Goal: Find specific page/section: Find specific page/section

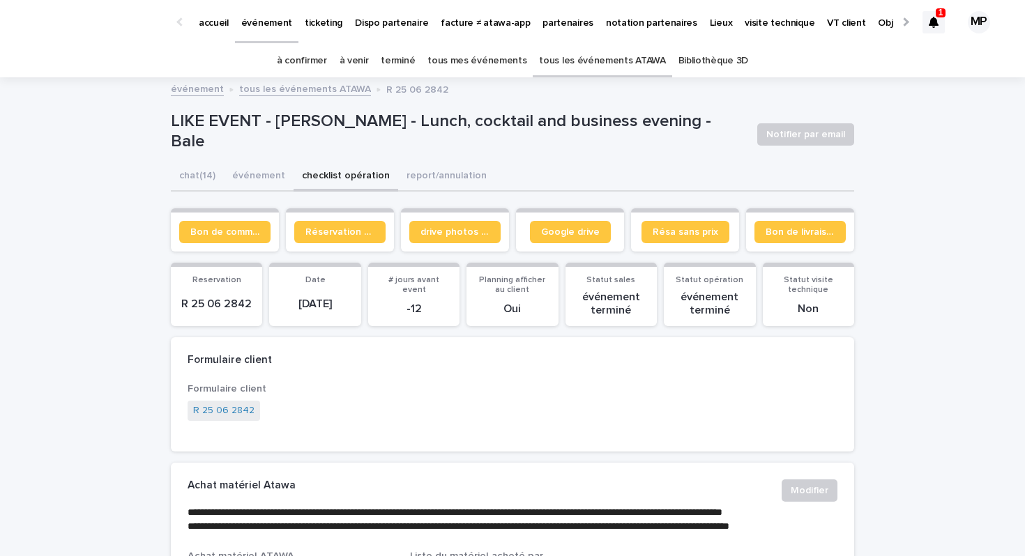
click at [567, 54] on link "tous les événements ATAWA" at bounding box center [602, 61] width 126 height 33
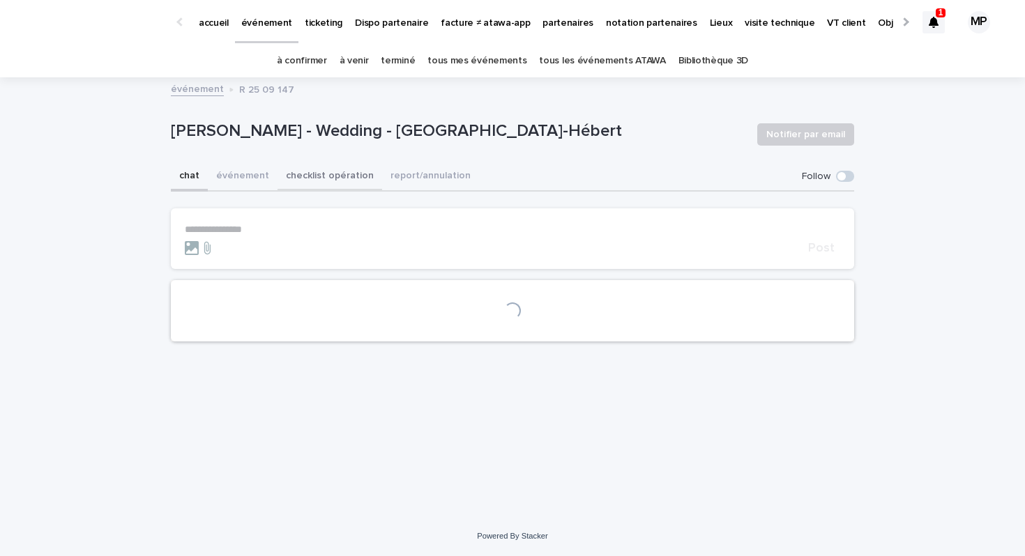
click at [318, 176] on button "checklist opération" at bounding box center [329, 176] width 105 height 29
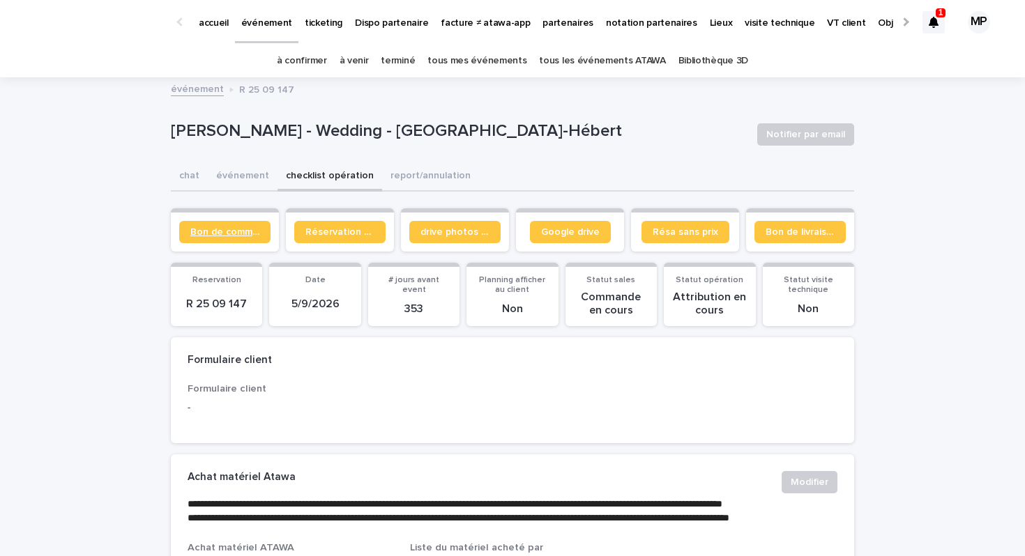
click at [236, 229] on span "Bon de commande" at bounding box center [224, 232] width 69 height 10
click at [574, 232] on span "Google drive" at bounding box center [570, 232] width 59 height 10
click at [562, 55] on link "tous les événements ATAWA" at bounding box center [602, 61] width 126 height 33
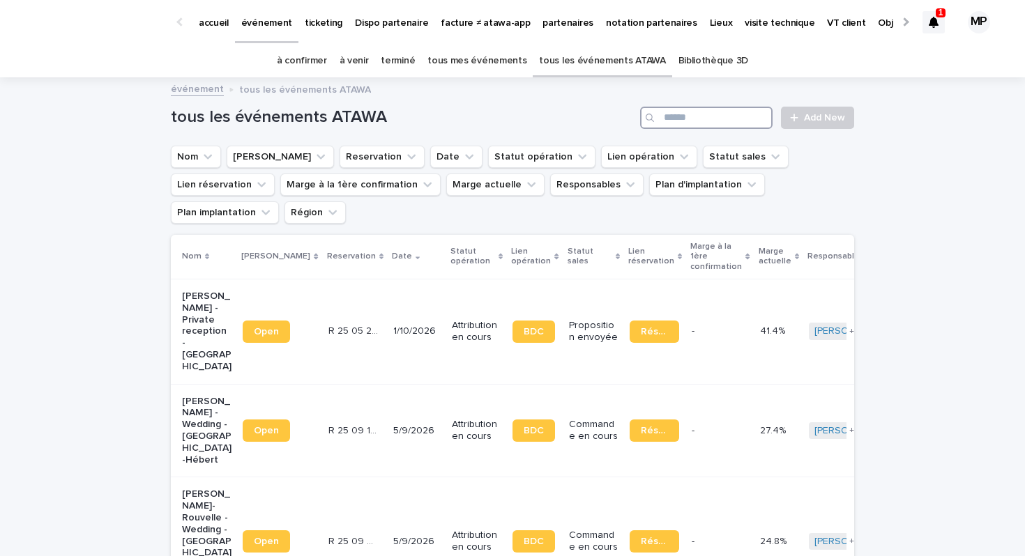
click at [717, 119] on input "Search" at bounding box center [706, 118] width 132 height 22
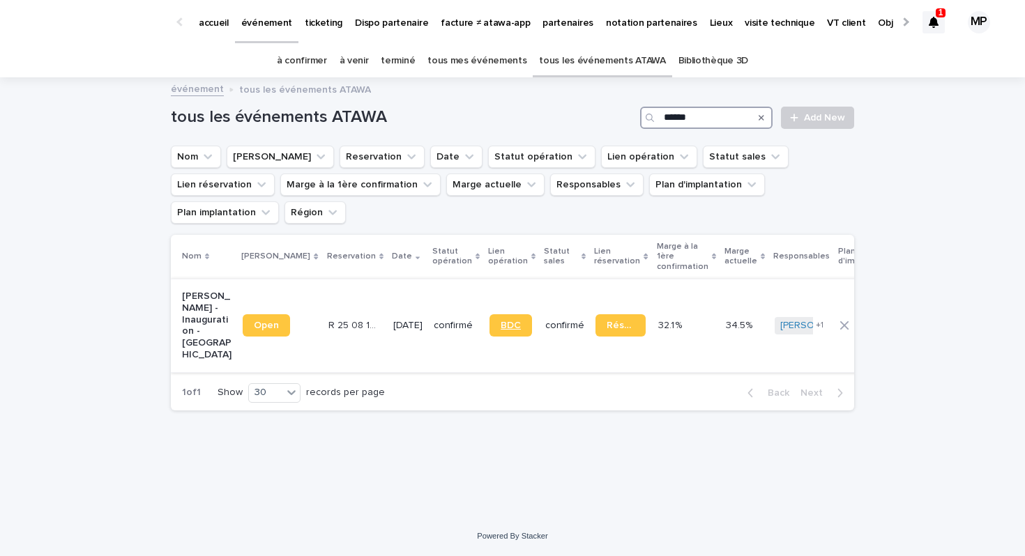
type input "******"
click at [489, 314] on link "BDC" at bounding box center [510, 325] width 43 height 22
click at [604, 66] on link "tous les événements ATAWA" at bounding box center [602, 61] width 126 height 33
click at [691, 114] on input "Search" at bounding box center [706, 118] width 132 height 22
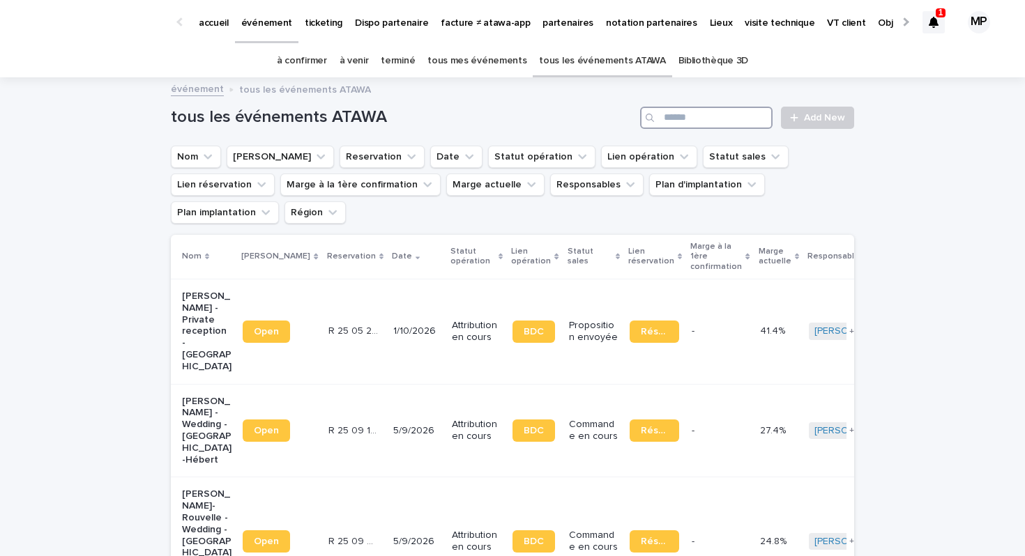
click at [675, 120] on input "Search" at bounding box center [706, 118] width 132 height 22
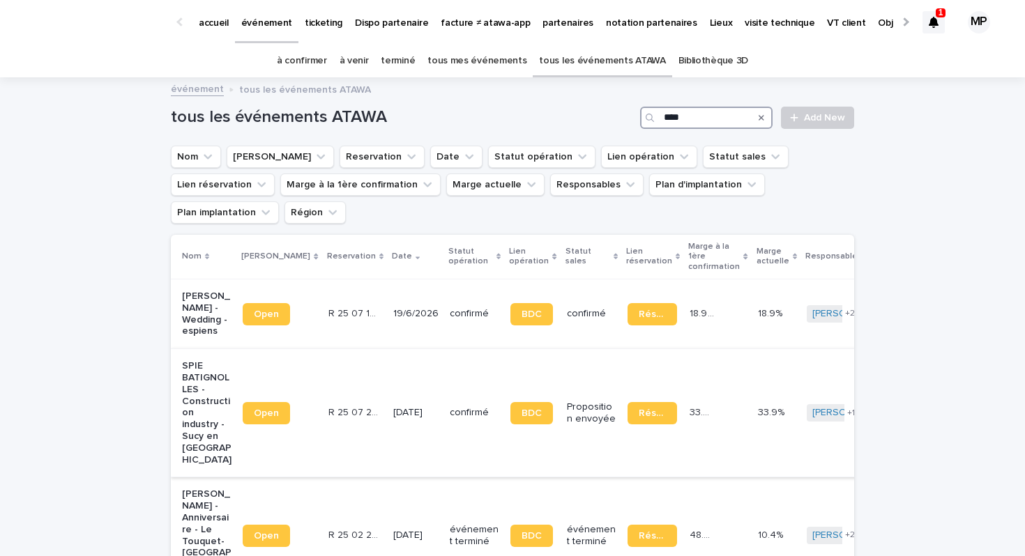
type input "****"
click at [208, 360] on p "SPIE BATIGNOLLES - Construction industry - Sucy en Brie" at bounding box center [206, 412] width 49 height 105
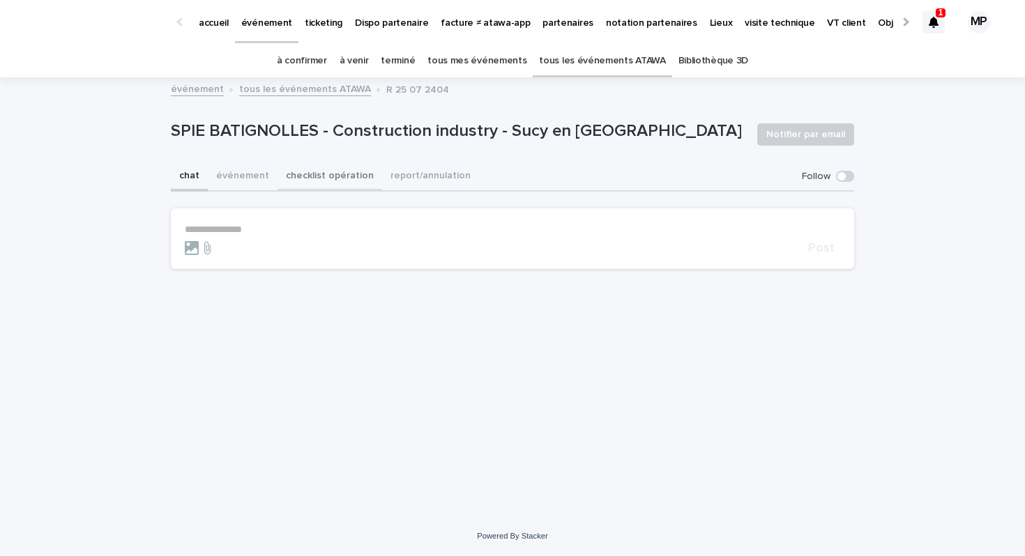
click at [327, 171] on button "checklist opération" at bounding box center [329, 176] width 105 height 29
